Goal: Navigation & Orientation: Find specific page/section

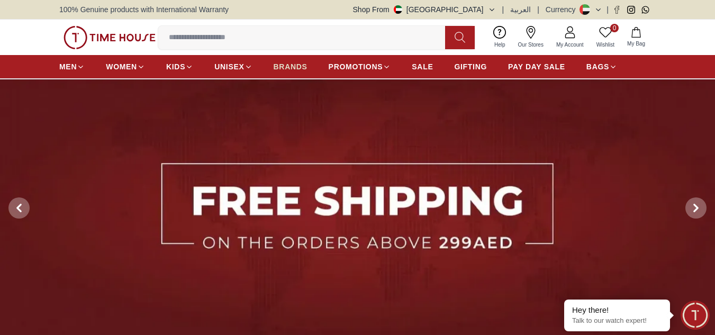
click at [291, 69] on span "BRANDS" at bounding box center [290, 66] width 34 height 11
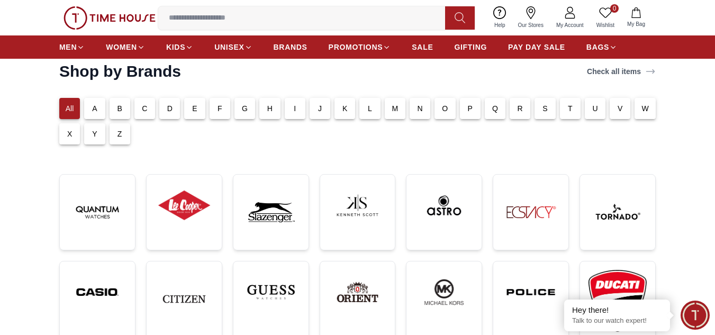
scroll to position [38, 0]
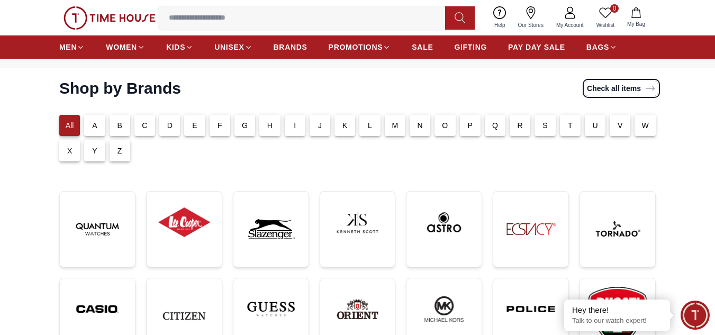
click at [604, 90] on link "Check all items" at bounding box center [620, 88] width 73 height 15
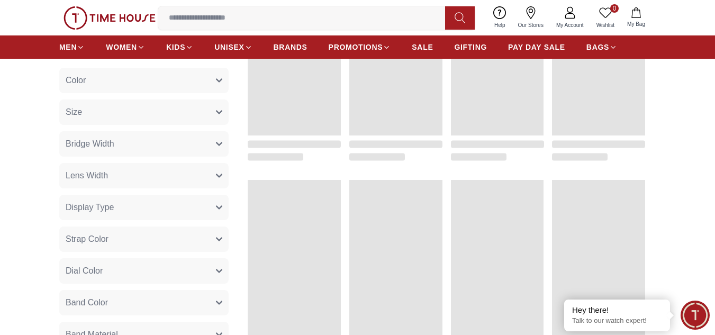
scroll to position [159, 0]
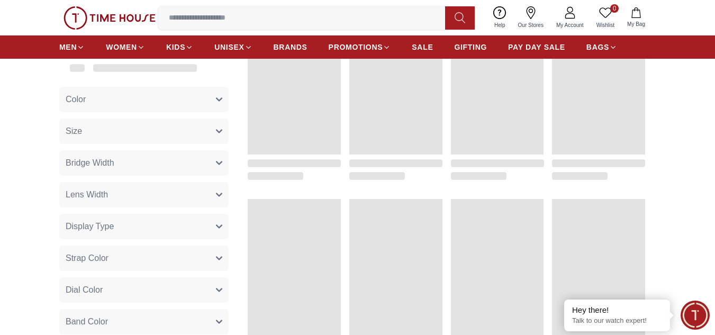
click at [215, 139] on button "Size" at bounding box center [143, 130] width 169 height 25
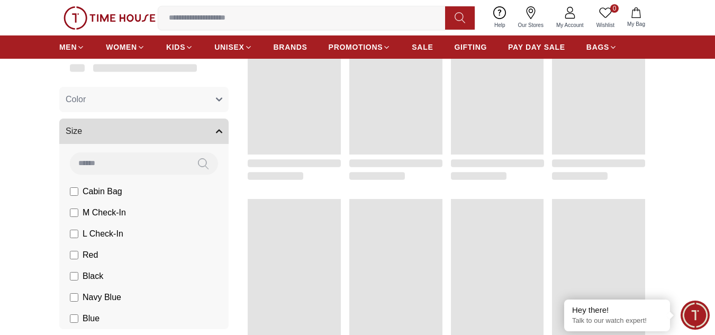
scroll to position [38, 0]
